Goal: Task Accomplishment & Management: Complete application form

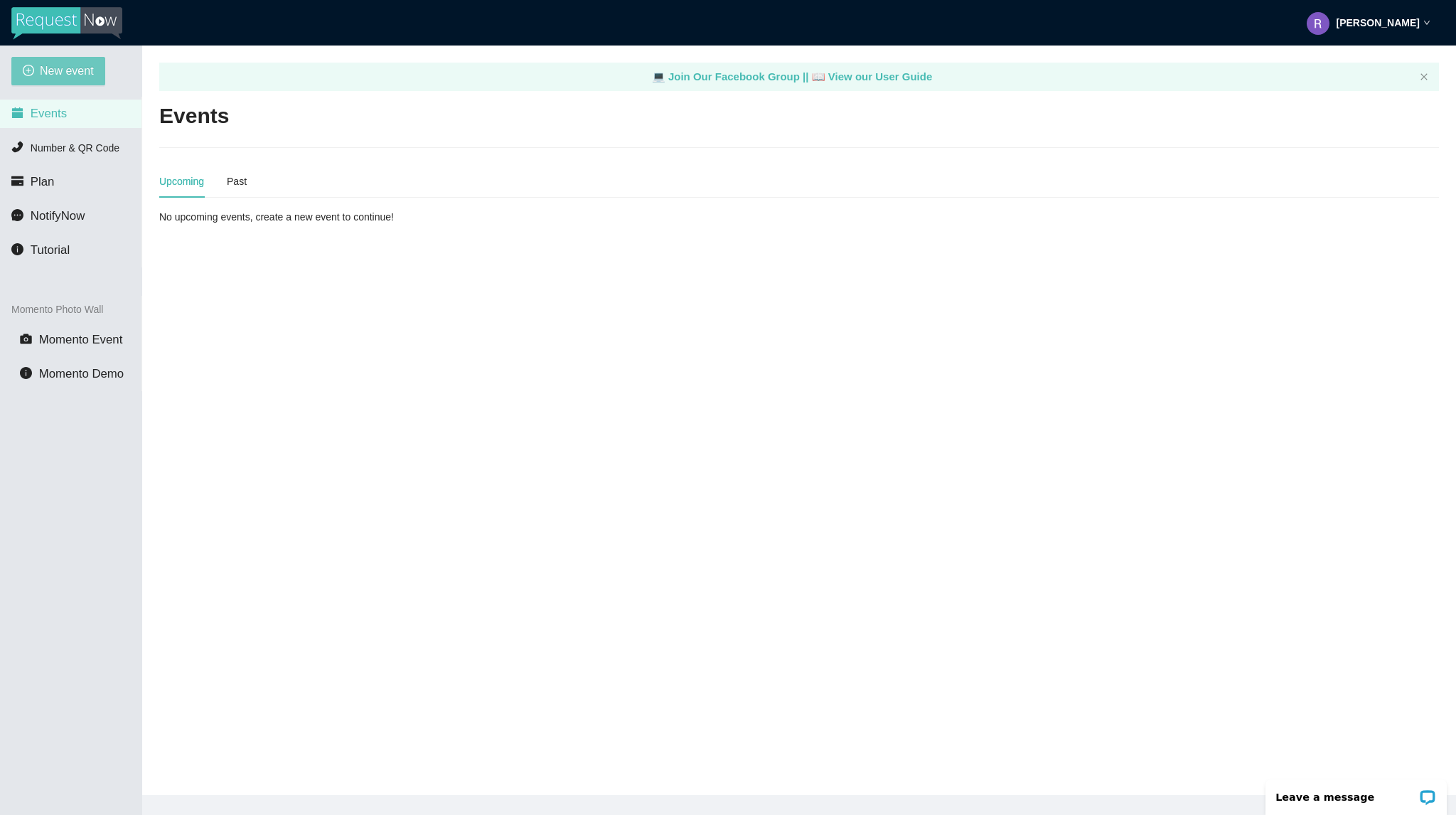
click at [69, 77] on span "New event" at bounding box center [67, 70] width 54 height 18
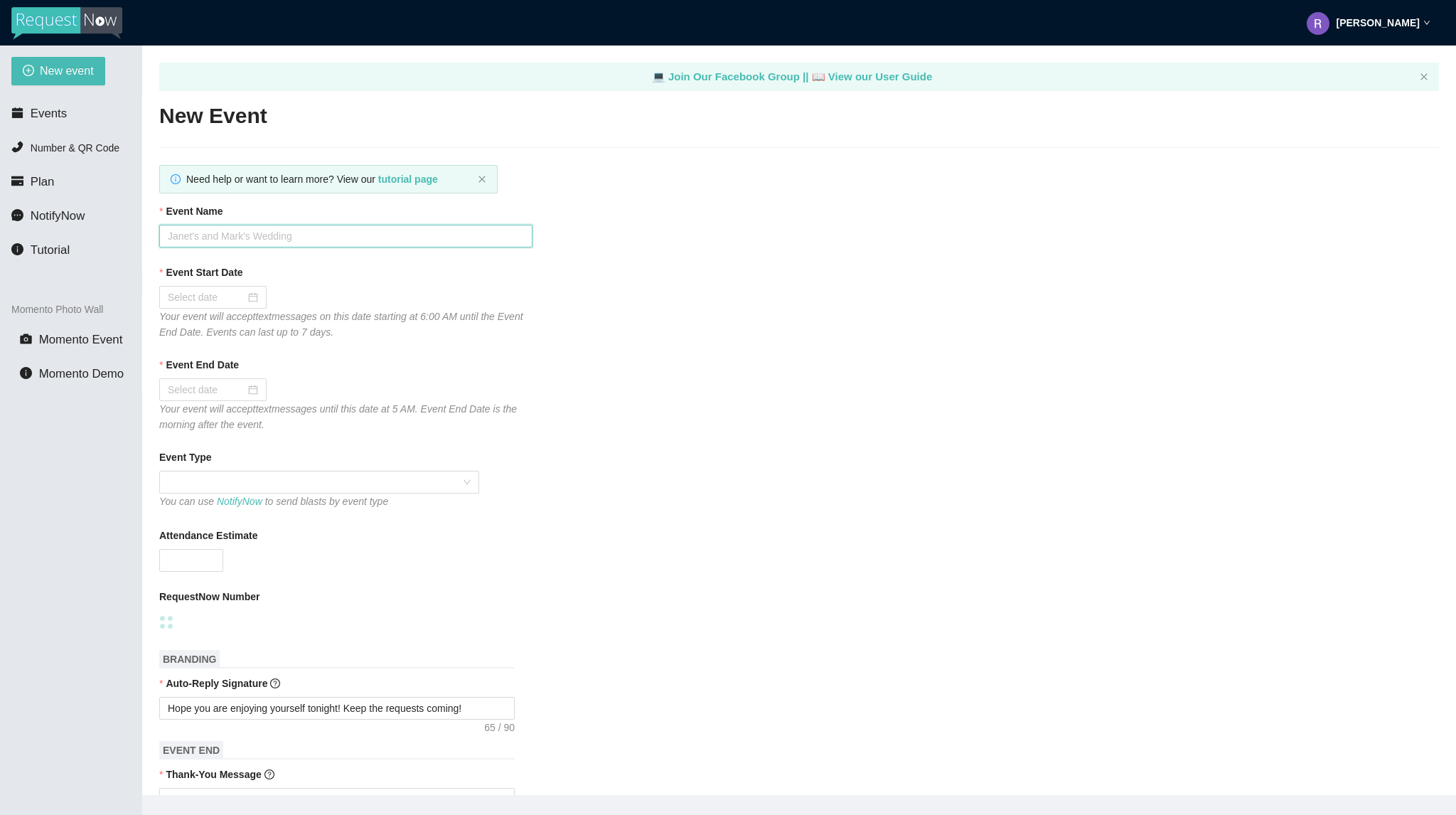
click at [287, 242] on input "Event Name" at bounding box center [345, 236] width 373 height 23
type input "Line Dancing Workshop Pre-Party"
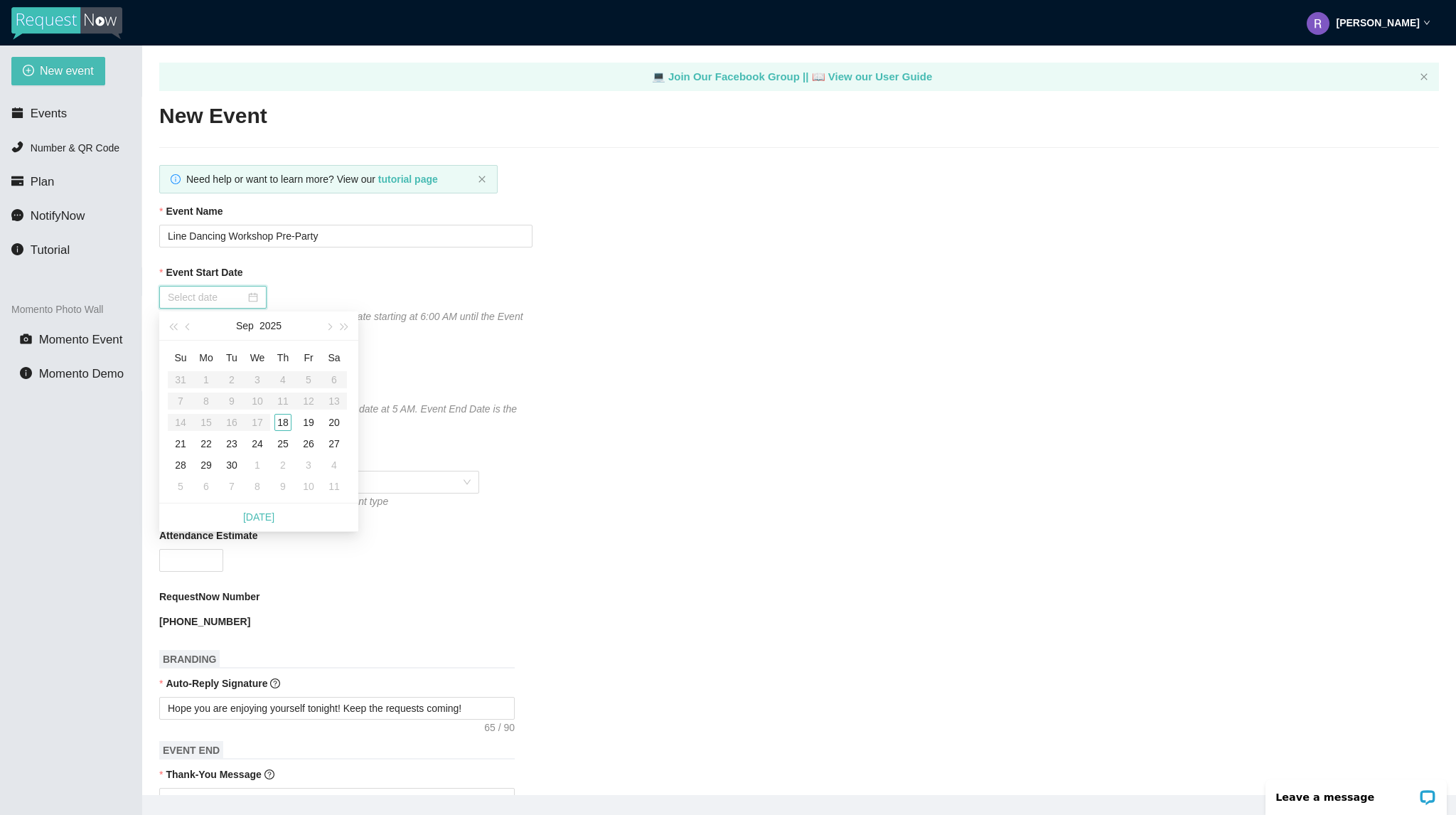
click at [193, 293] on input "Event Start Date" at bounding box center [207, 296] width 78 height 15
click at [330, 330] on span "button" at bounding box center [329, 327] width 7 height 7
type input "[DATE]"
click at [259, 453] on td "22" at bounding box center [257, 444] width 25 height 22
type input "[DATE]"
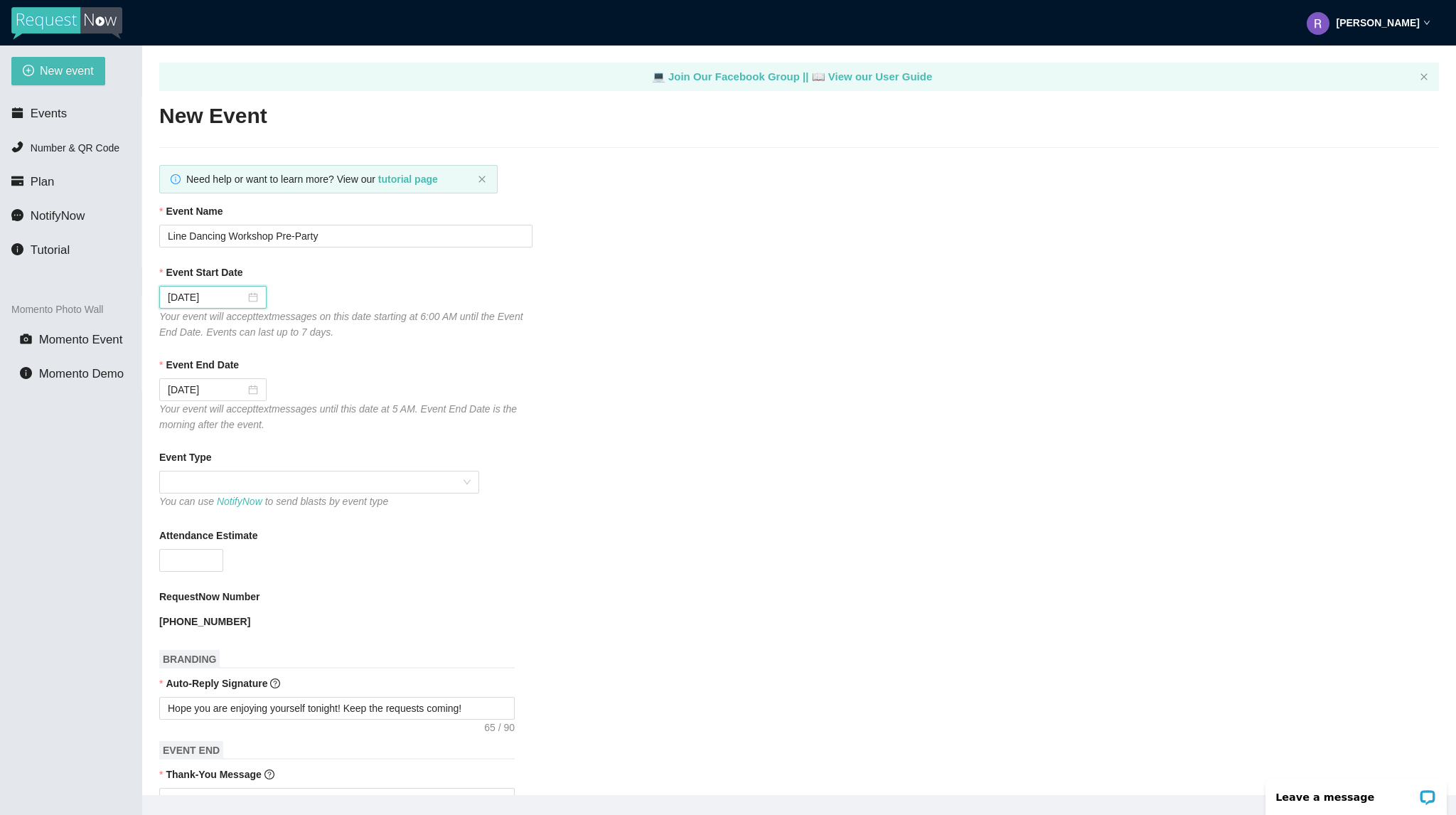
scroll to position [71, 0]
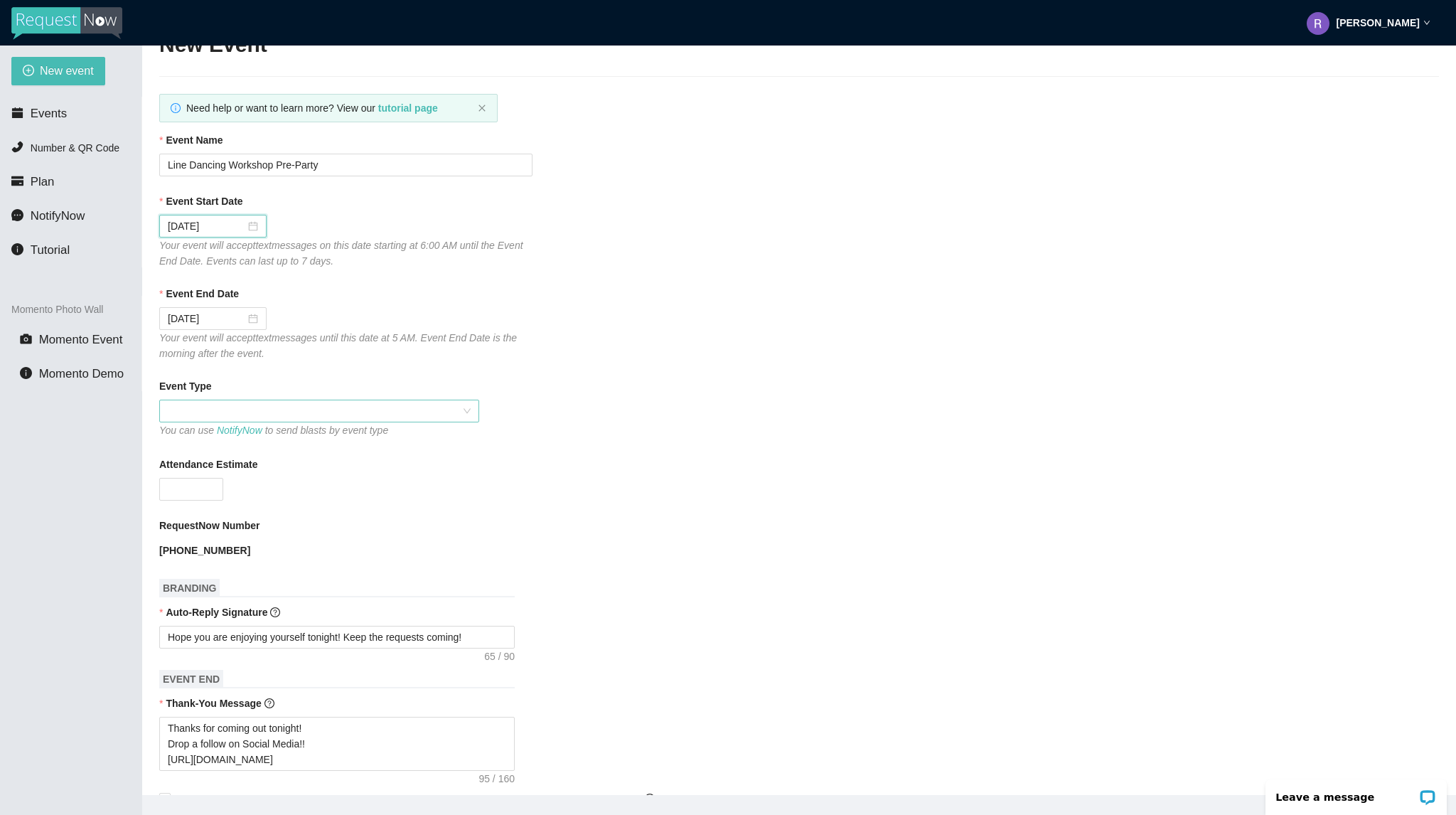
click at [205, 413] on span at bounding box center [319, 411] width 303 height 22
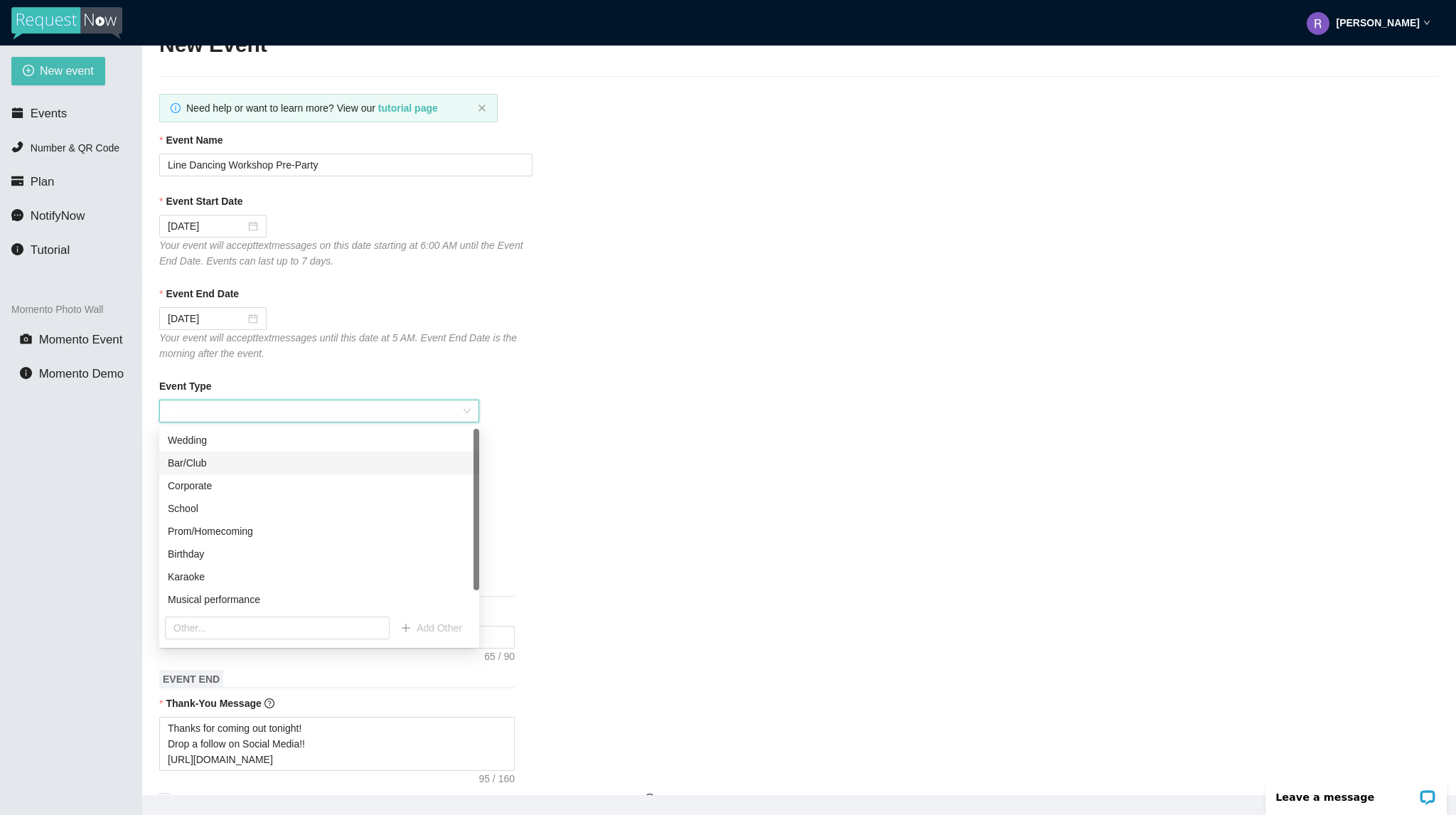
click at [202, 470] on div "Bar/Club" at bounding box center [319, 463] width 303 height 15
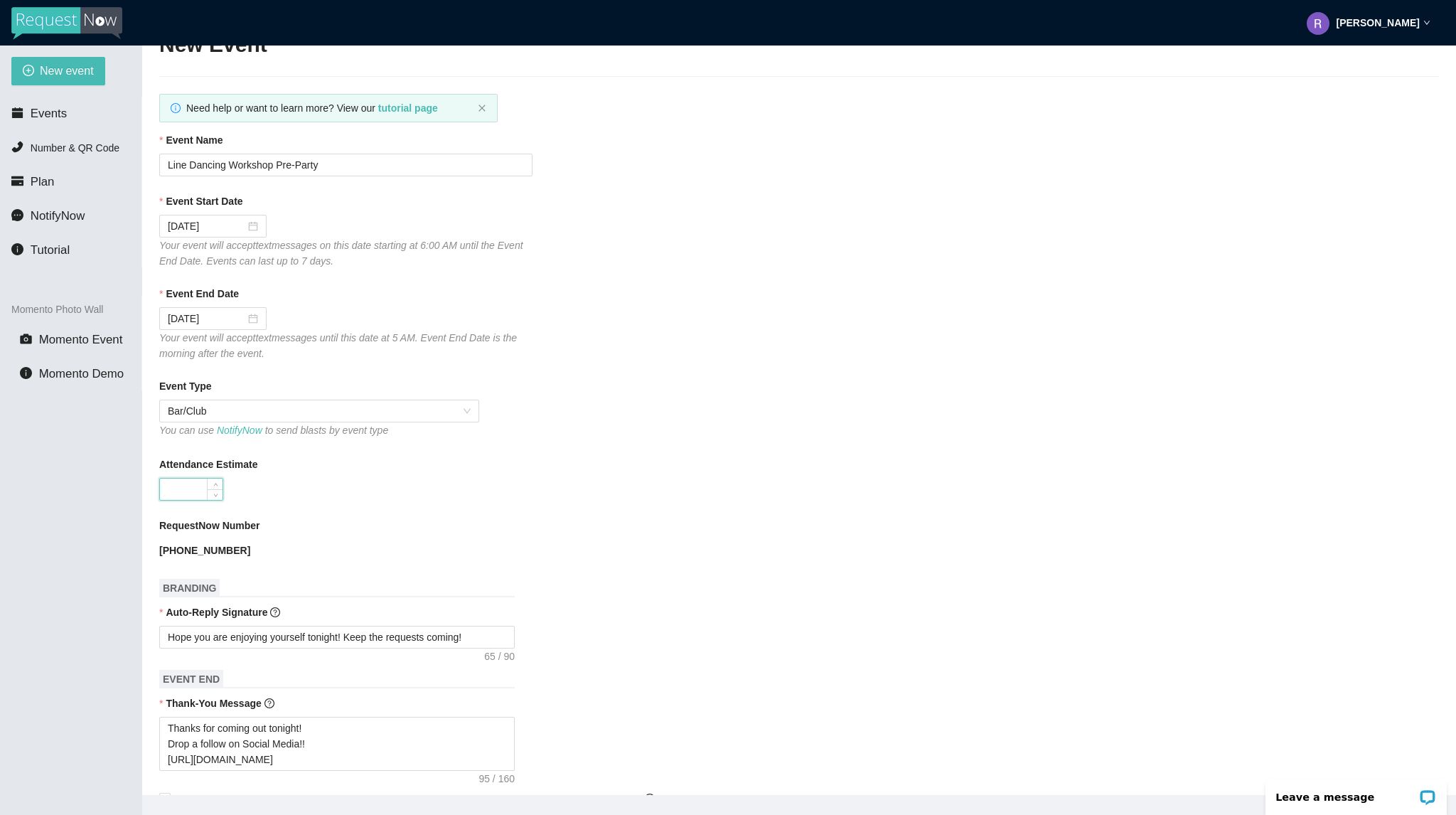
drag, startPoint x: 192, startPoint y: 490, endPoint x: 302, endPoint y: 367, distance: 165.0
click at [193, 490] on input "Attendance Estimate" at bounding box center [191, 490] width 62 height 22
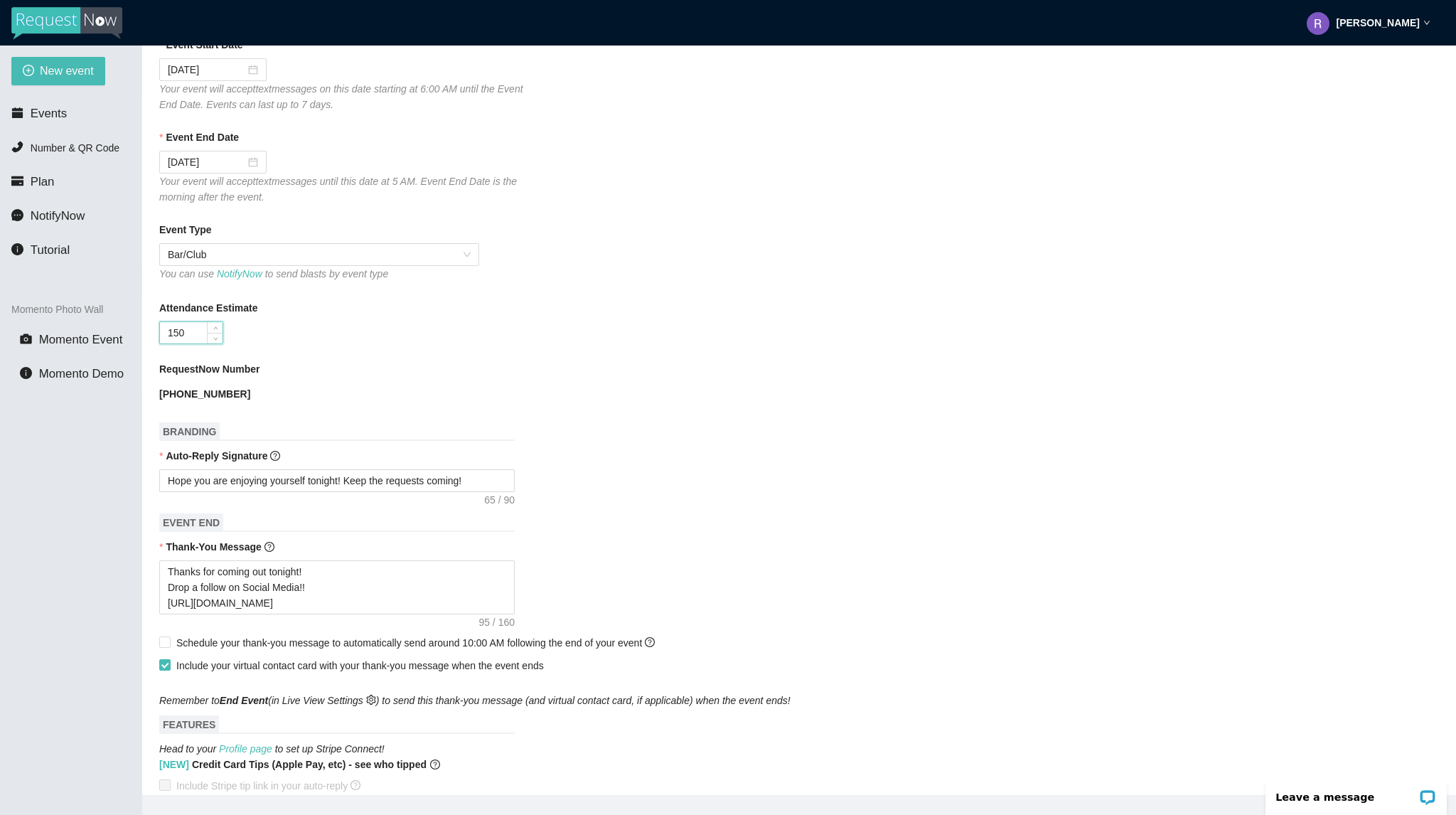
scroll to position [356, 0]
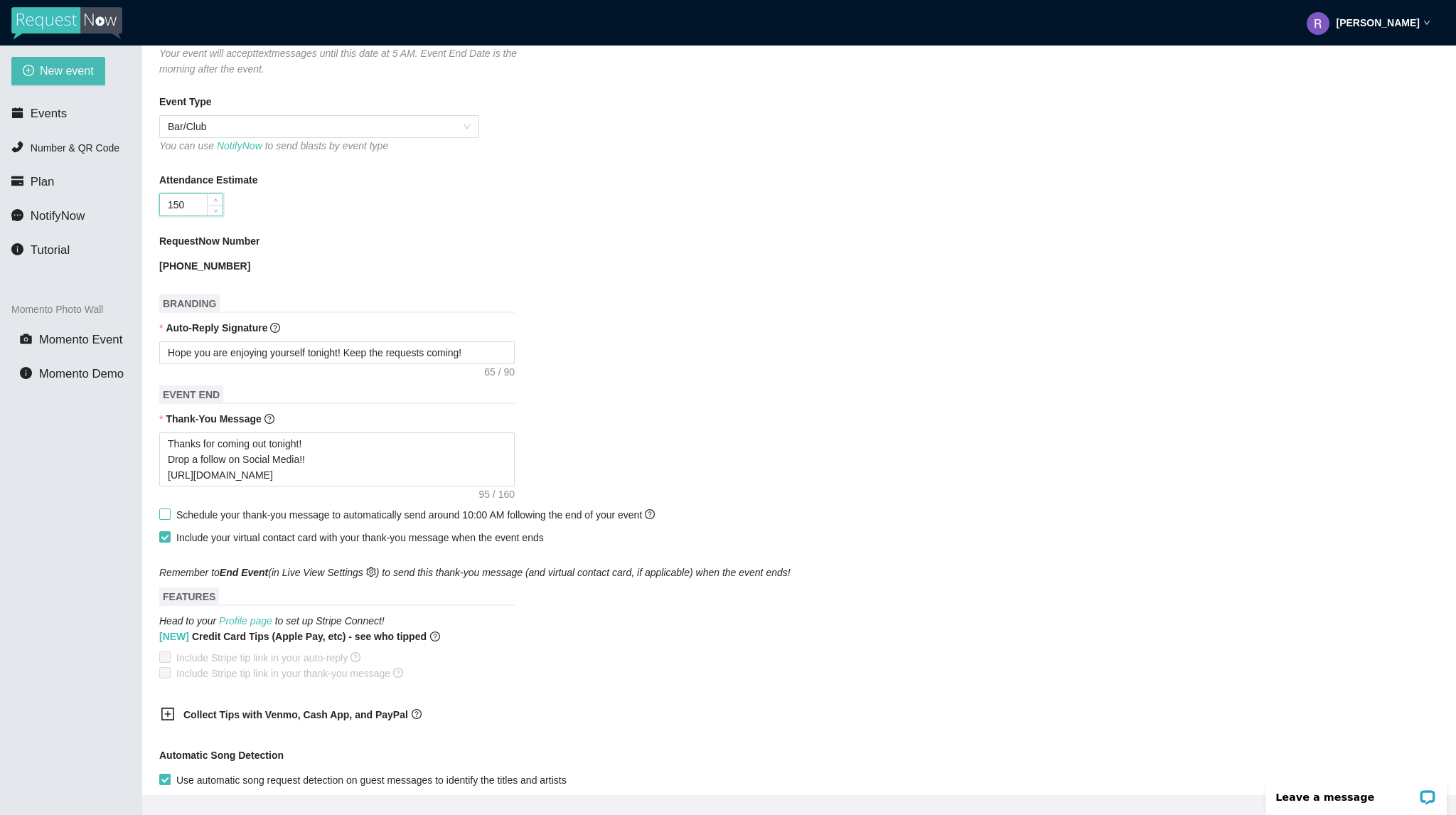
type input "150"
click at [207, 512] on span "Schedule your thank-you message to automatically send around 10:00 AM following…" at bounding box center [415, 515] width 479 height 12
click at [169, 512] on input "Schedule your thank-you message to automatically send around 10:00 AM following…" at bounding box center [163, 513] width 10 height 10
checkbox input "true"
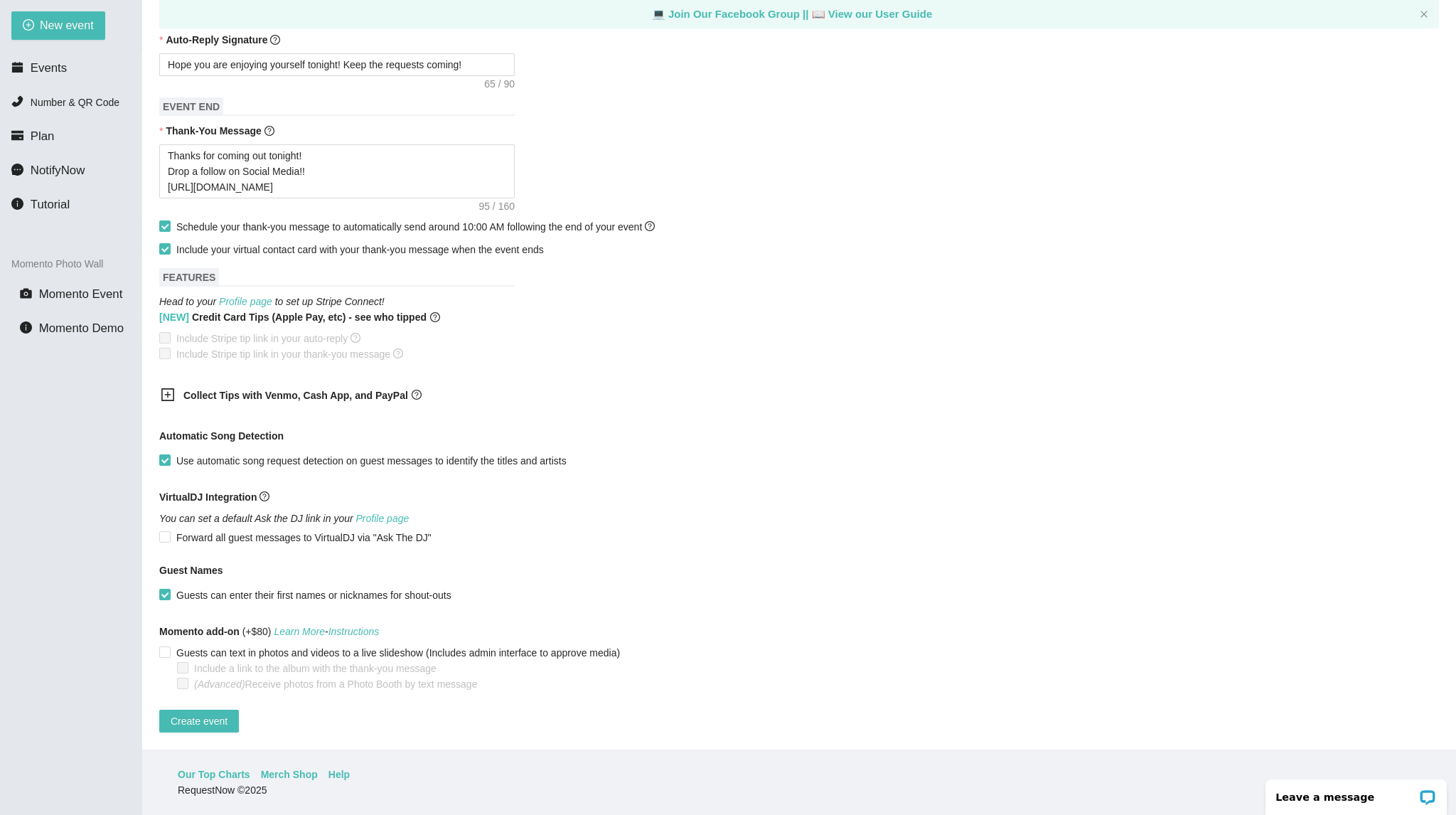
scroll to position [612, 0]
click at [216, 717] on span "Create event" at bounding box center [199, 721] width 57 height 15
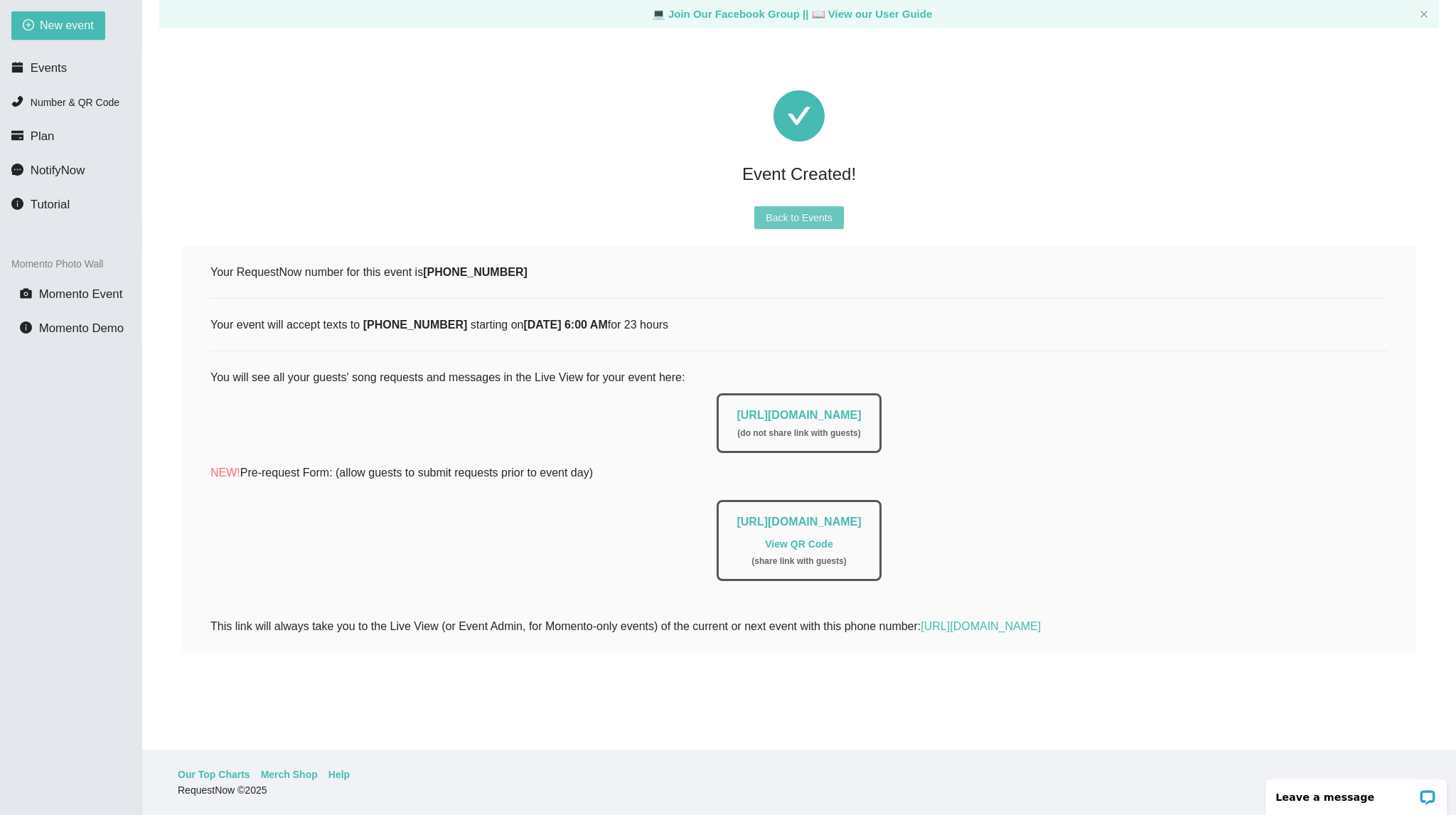
click at [798, 210] on span "Back to Events" at bounding box center [798, 217] width 66 height 15
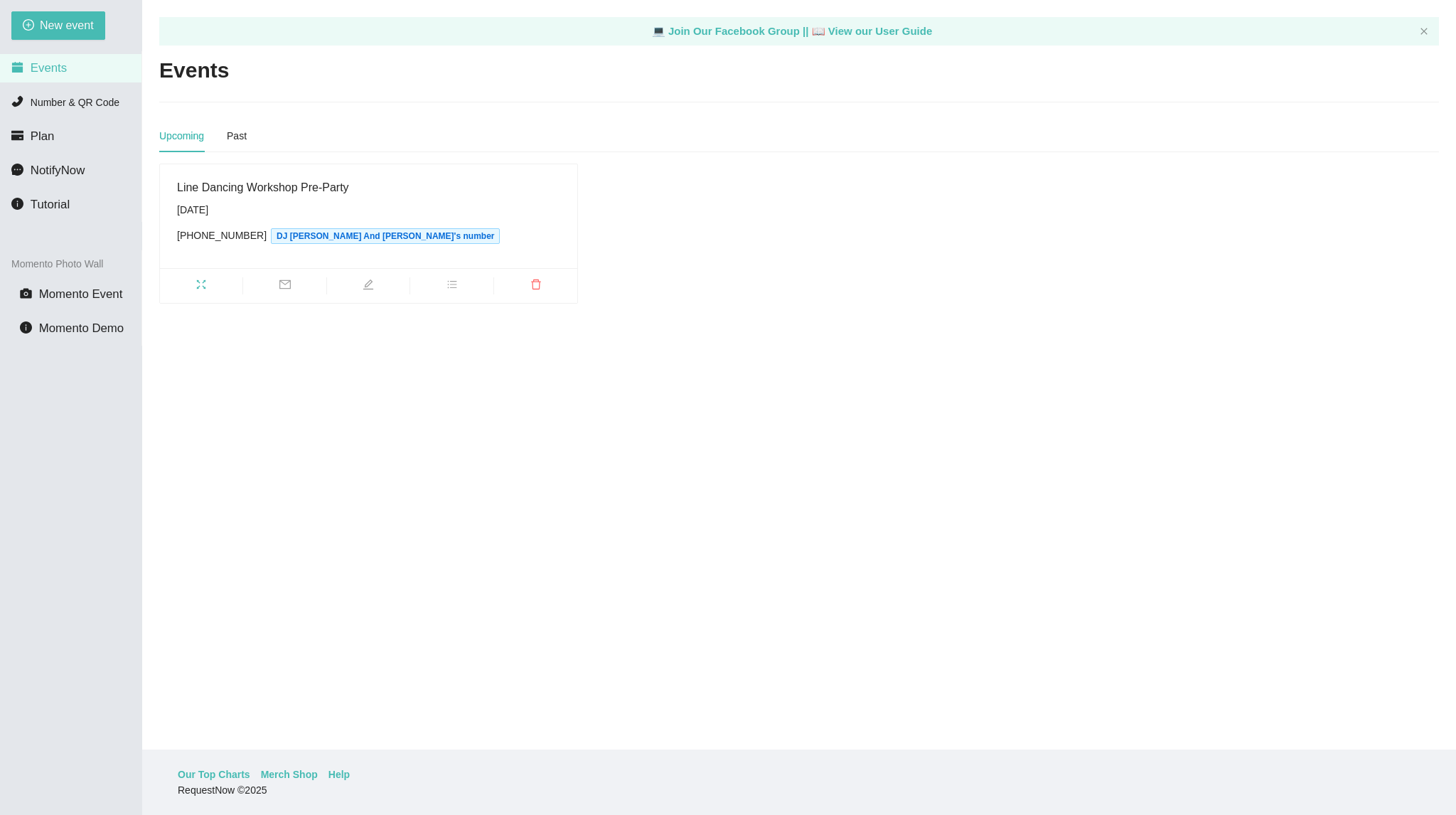
click at [369, 284] on icon "edit" at bounding box center [368, 284] width 10 height 10
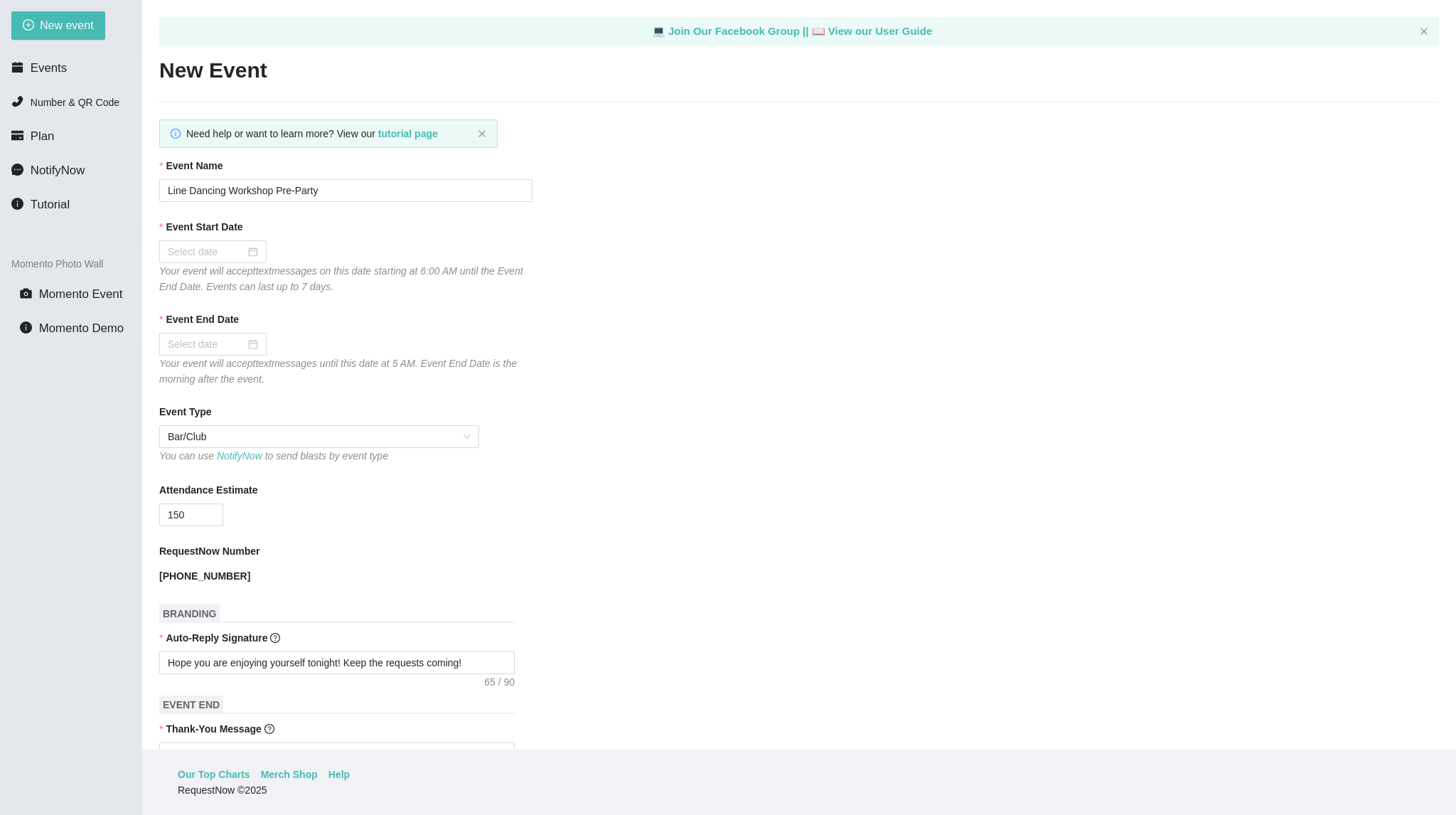
type textarea "[URL][DOMAIN_NAME]"
checkbox input "true"
type input "[DATE]"
drag, startPoint x: 269, startPoint y: 190, endPoint x: 129, endPoint y: 185, distance: 140.1
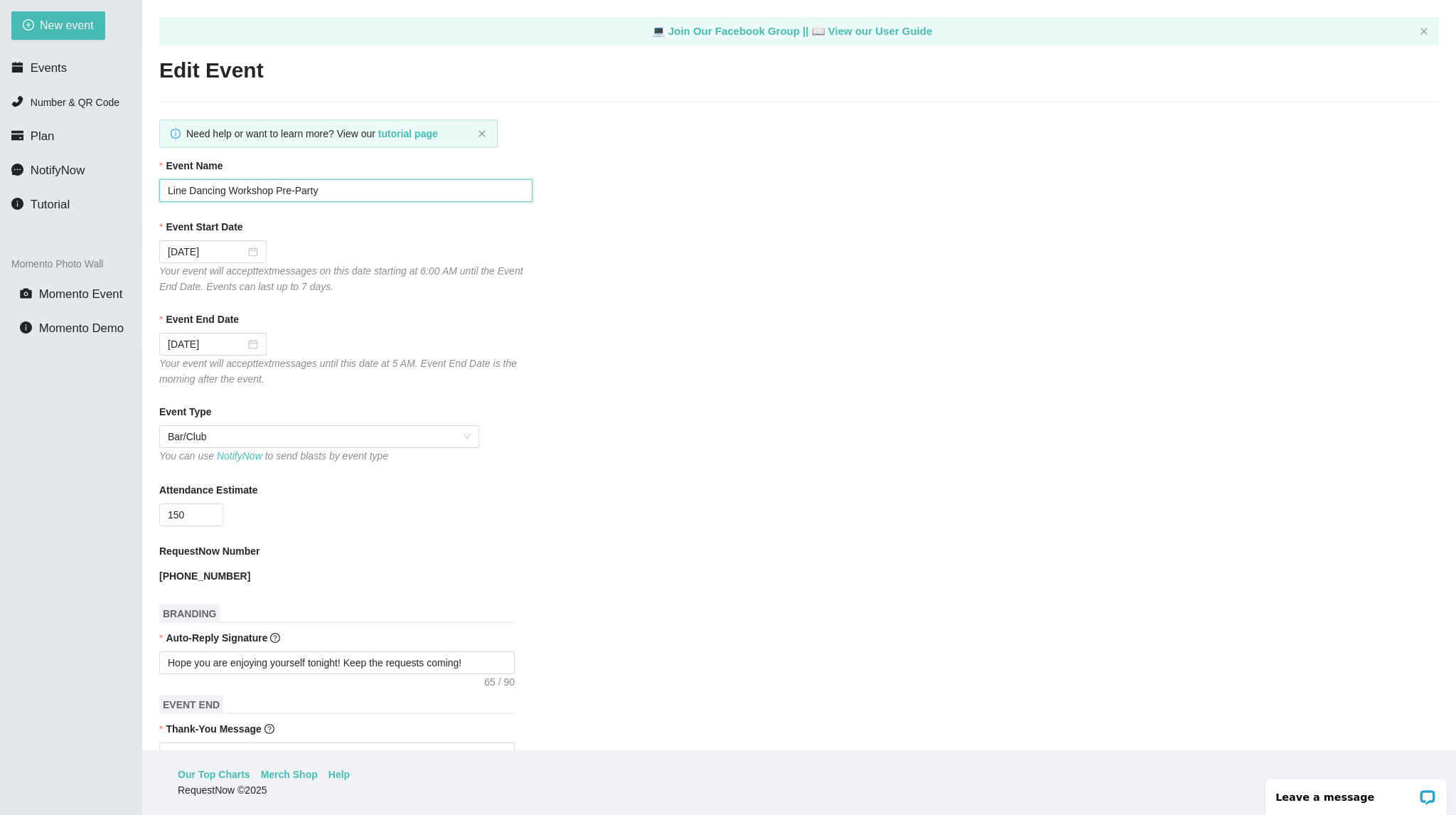
click at [129, 185] on section "New event Events Number & QR Code Plan NotifyNow Tutorial Momento Photo Wall Mo…" at bounding box center [728, 408] width 1456 height 815
paste input "Dance in the Sand pre party"
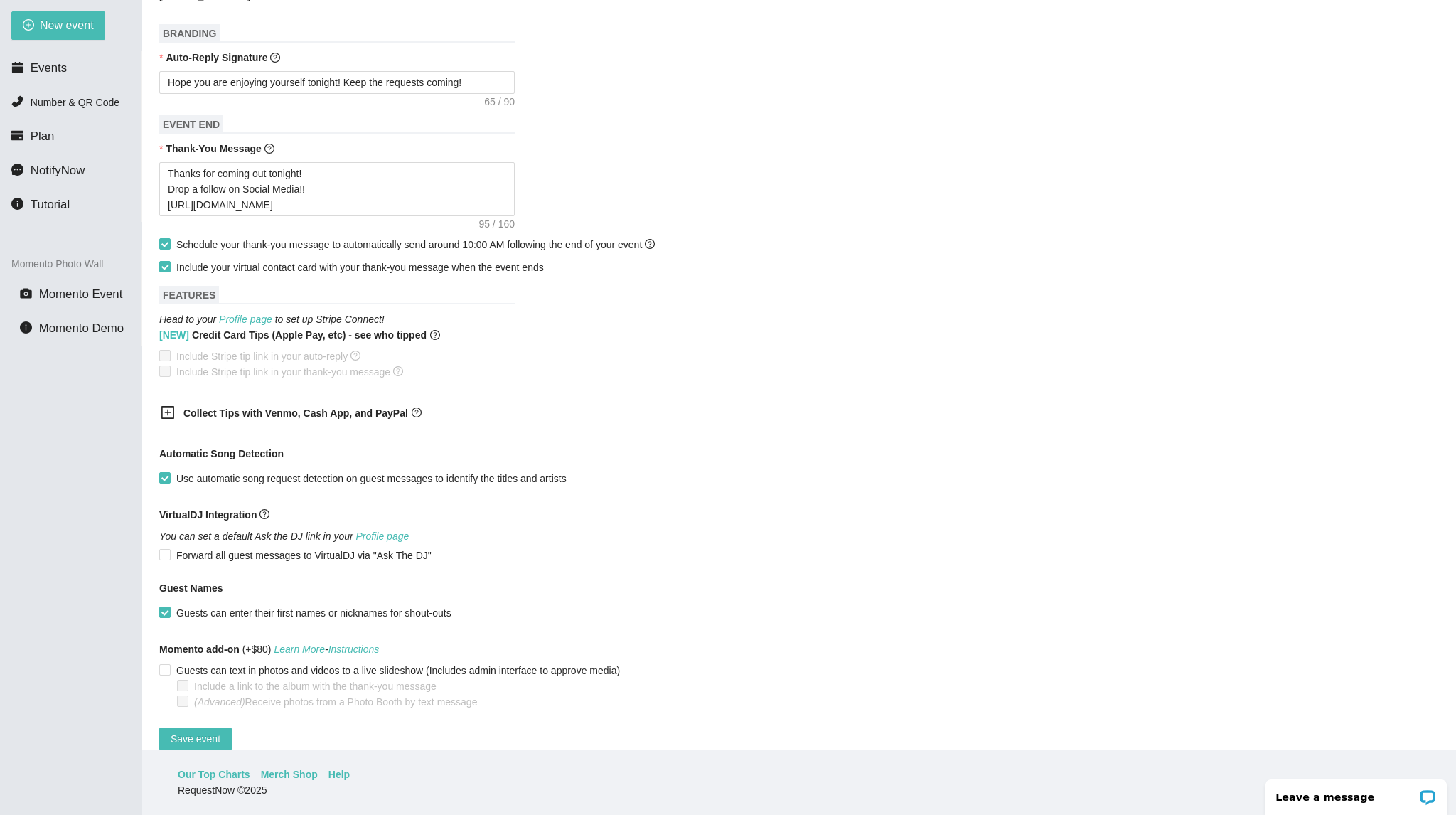
scroll to position [612, 0]
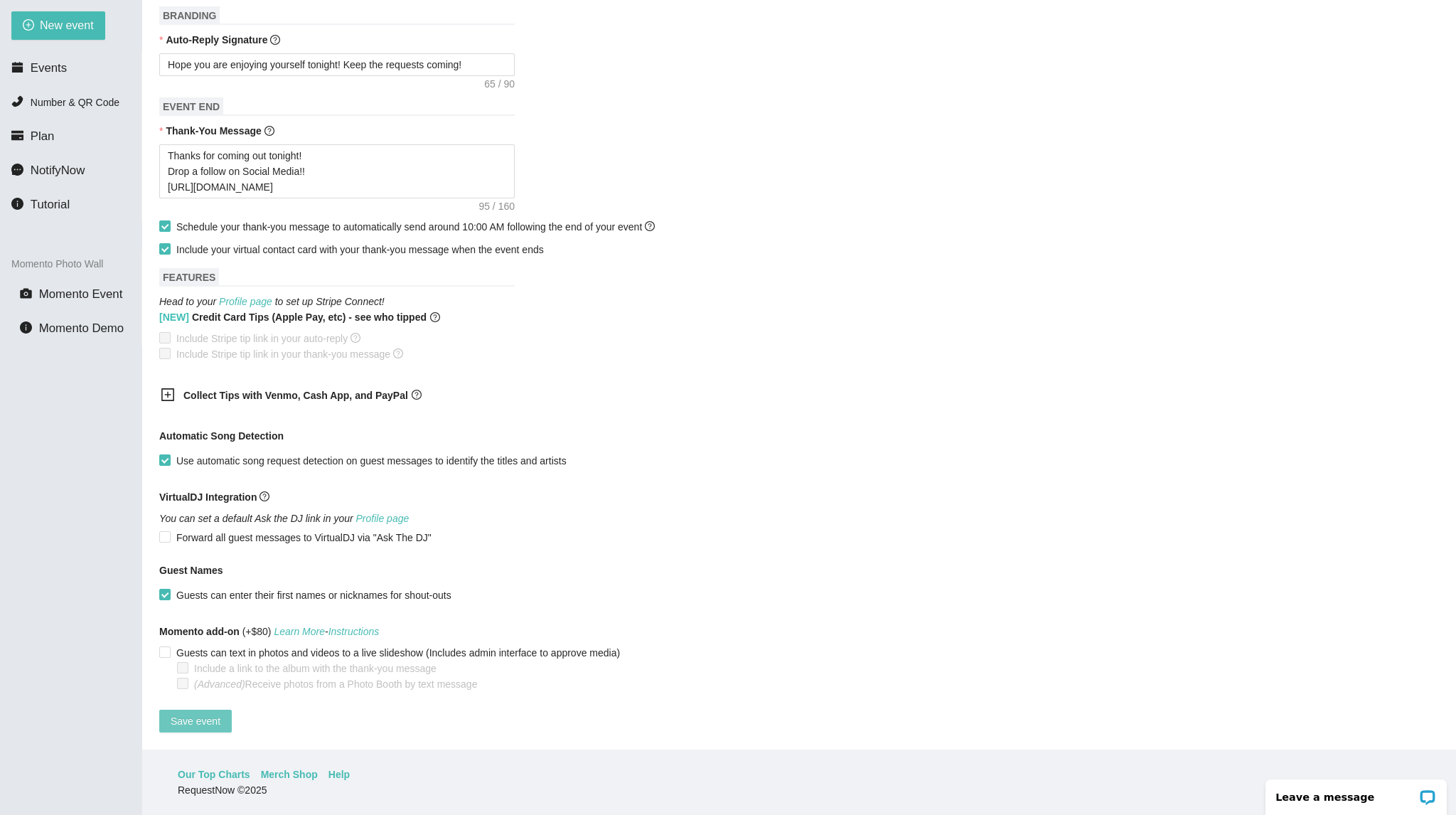
type input "Dance in the Sand Pre-Party"
click at [202, 715] on span "Save event" at bounding box center [195, 721] width 50 height 15
